Goal: Information Seeking & Learning: Learn about a topic

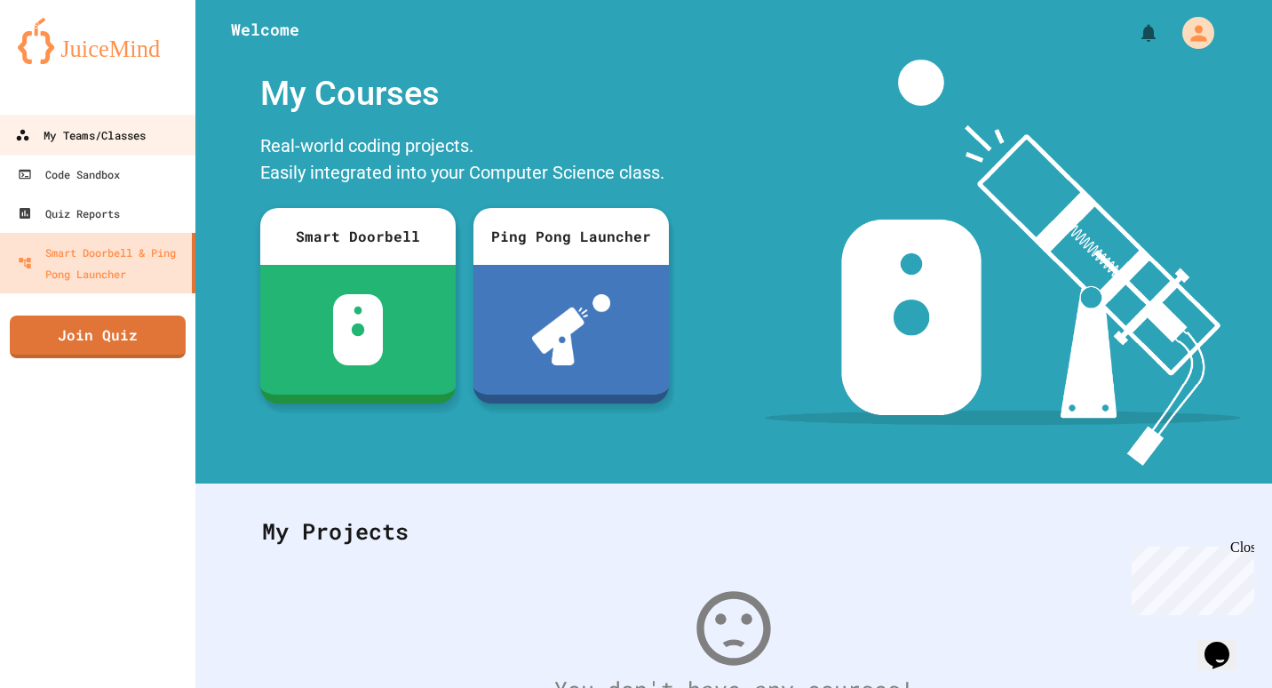
click at [118, 116] on link "My Teams/Classes" at bounding box center [98, 135] width 202 height 40
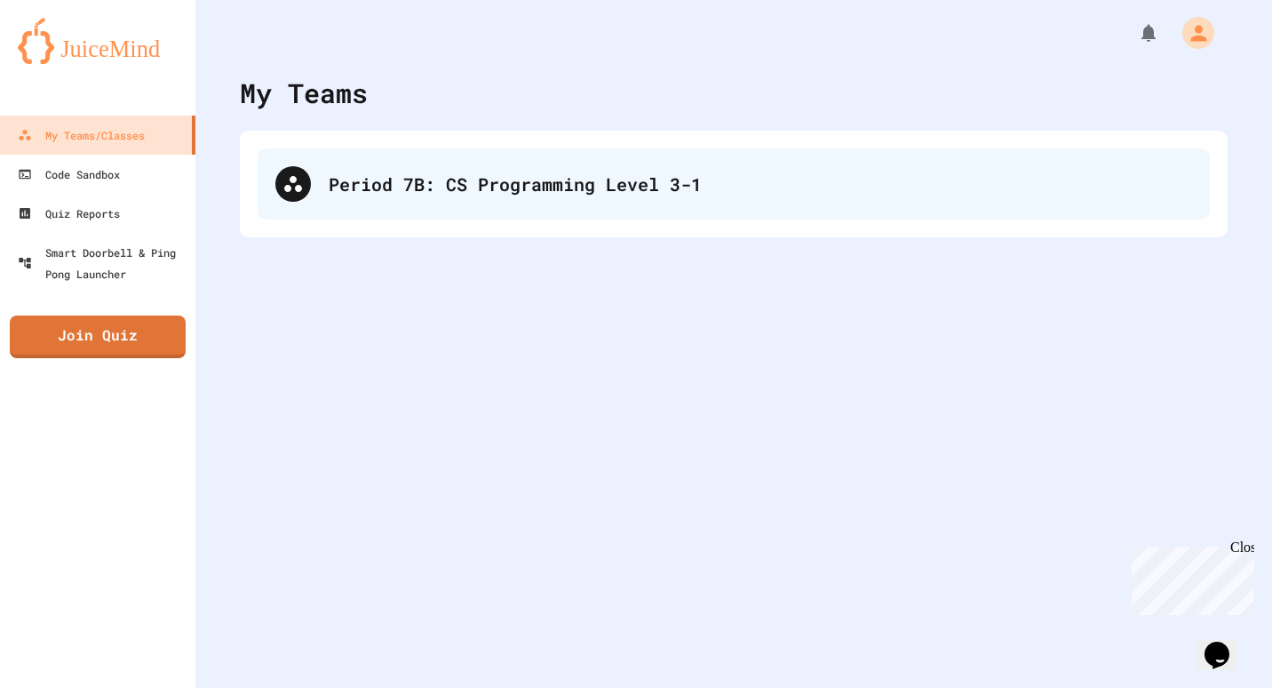
click at [568, 174] on div "Period 7B: CS Programming Level 3-1" at bounding box center [761, 184] width 864 height 27
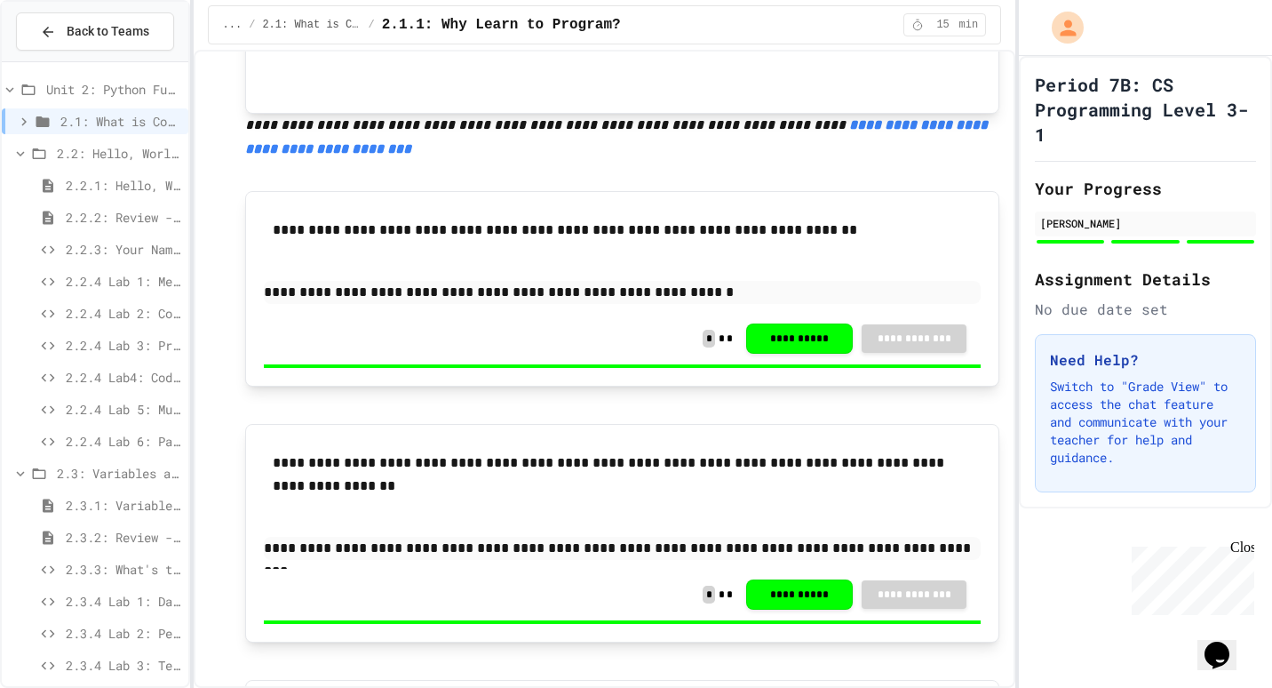
click at [21, 148] on icon at bounding box center [20, 154] width 16 height 16
click at [38, 243] on icon at bounding box center [47, 250] width 21 height 16
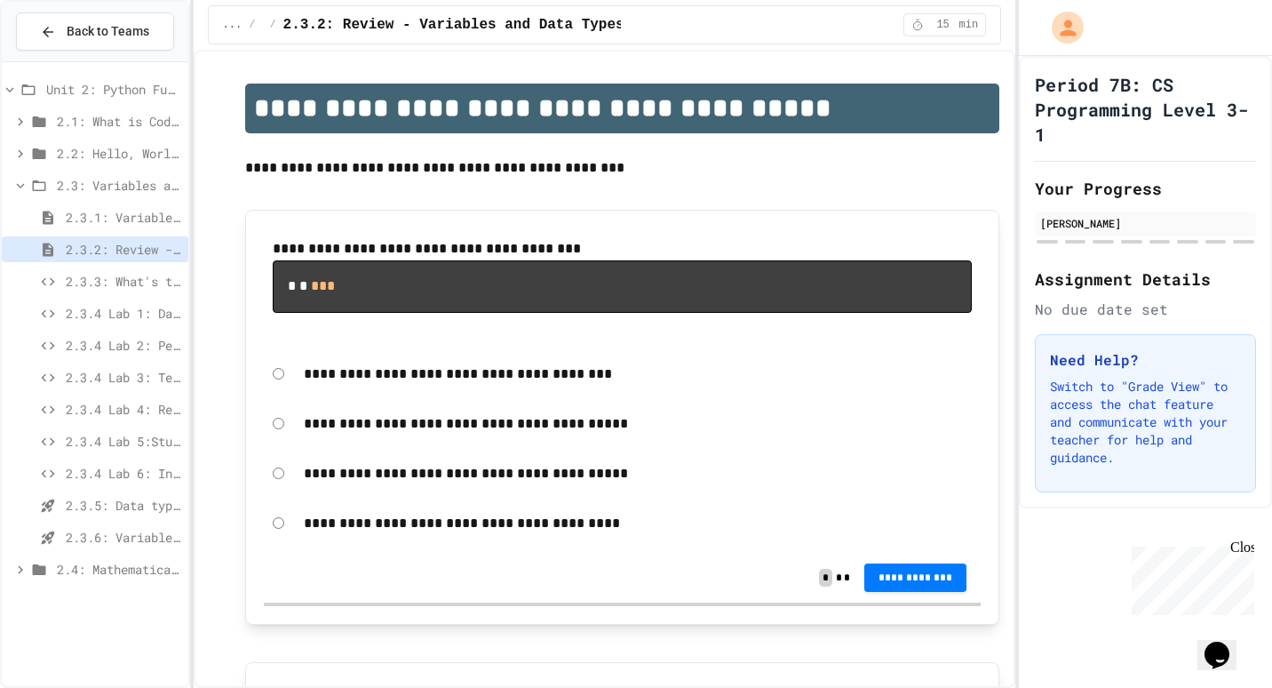
click at [36, 179] on icon at bounding box center [38, 186] width 21 height 16
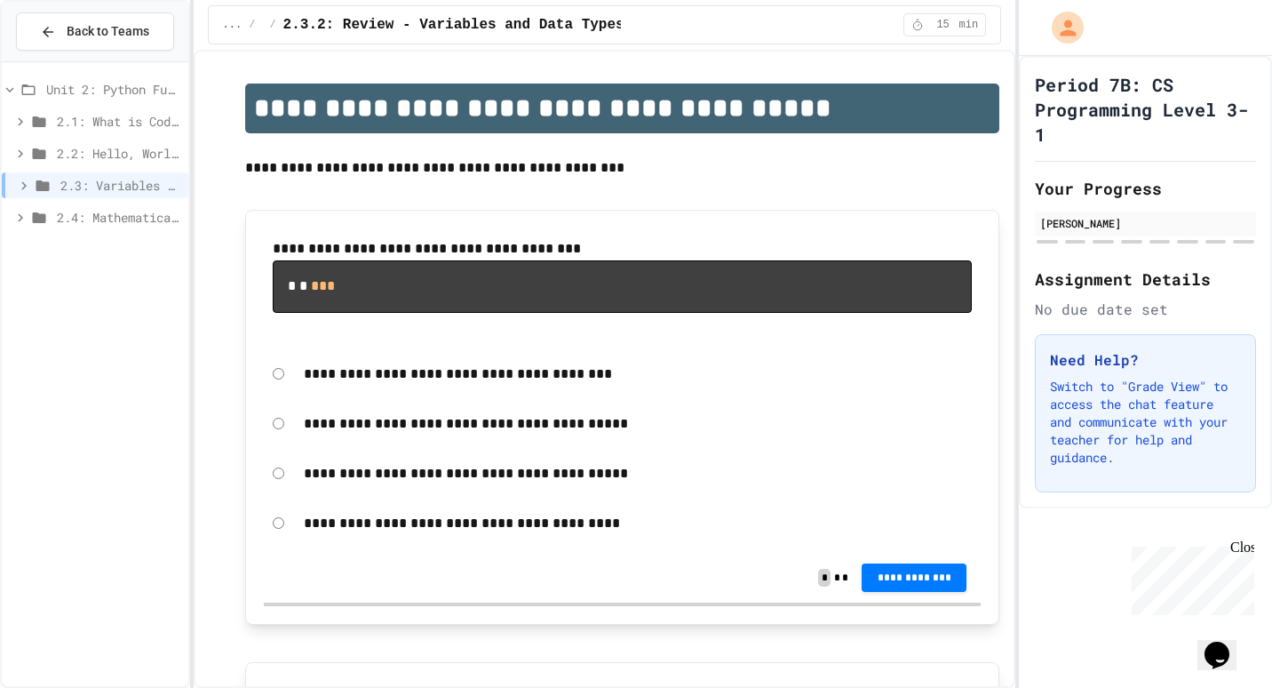
click at [23, 223] on icon at bounding box center [20, 218] width 16 height 16
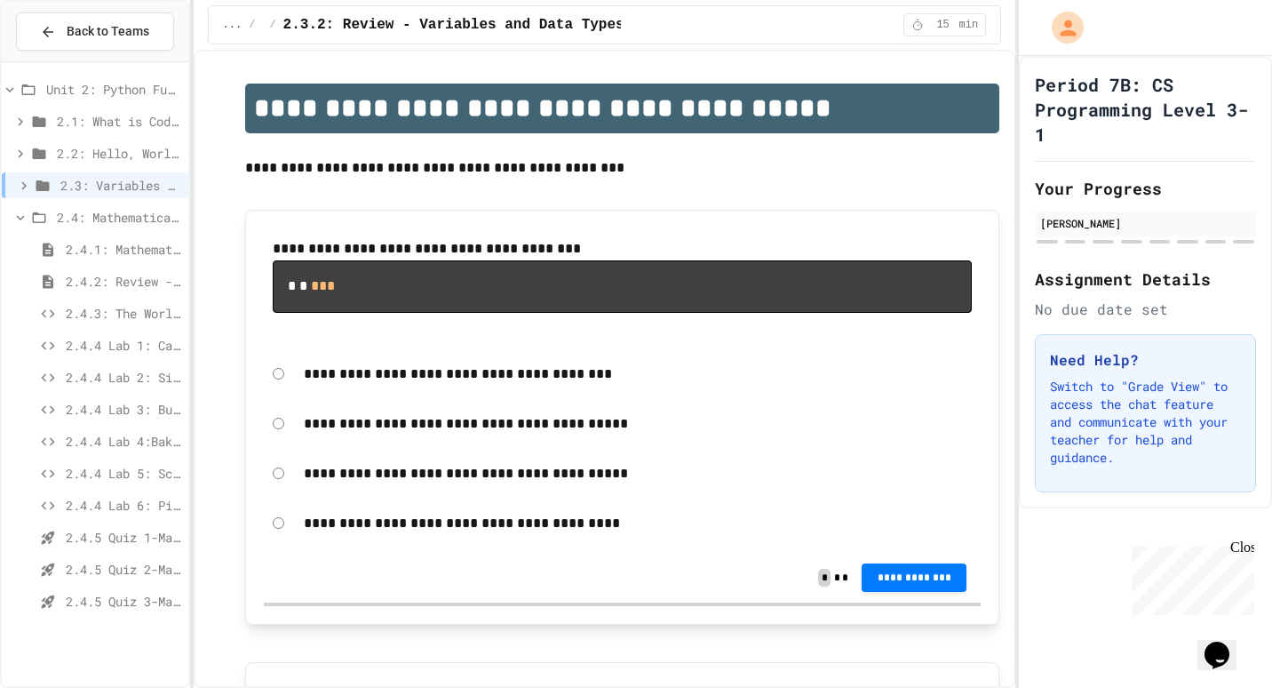
click at [148, 247] on span "2.4.1: Mathematical Operators" at bounding box center [124, 249] width 116 height 19
